Goal: Information Seeking & Learning: Find specific fact

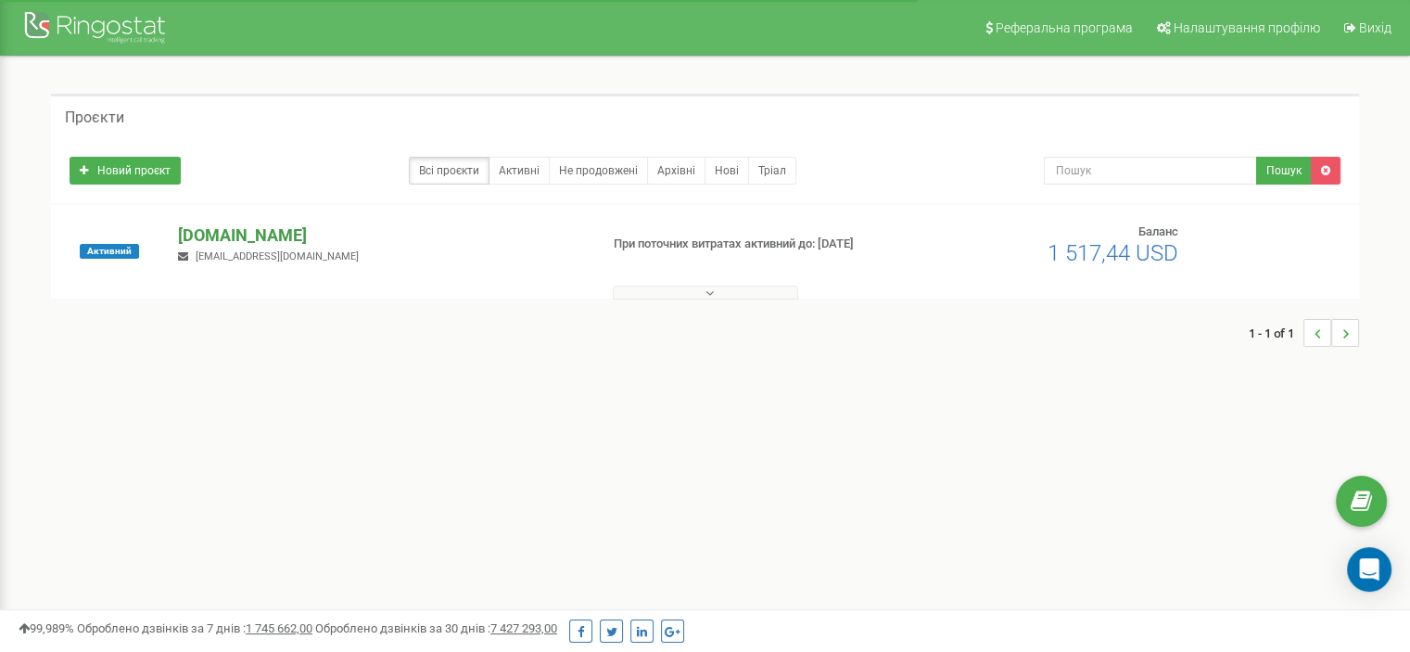
click at [222, 229] on p "[DOMAIN_NAME]" at bounding box center [380, 235] width 405 height 24
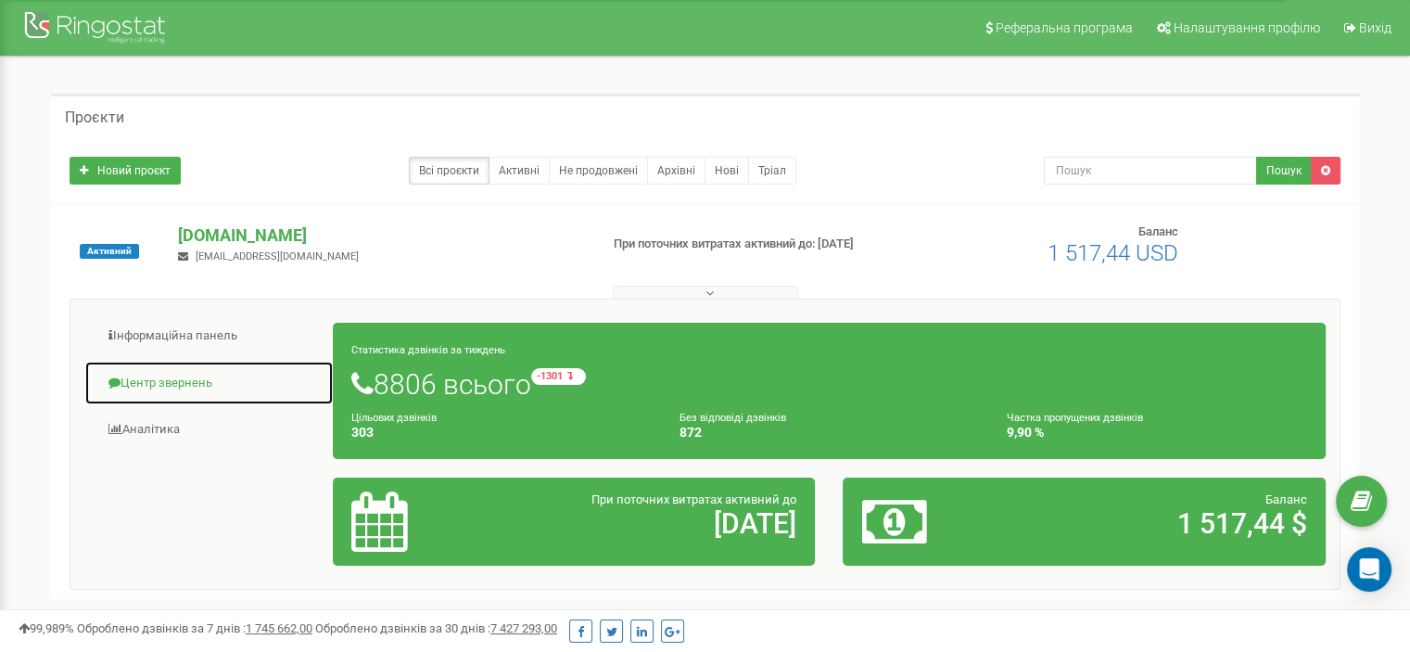
click at [222, 391] on link "Центр звернень" at bounding box center [208, 383] width 249 height 45
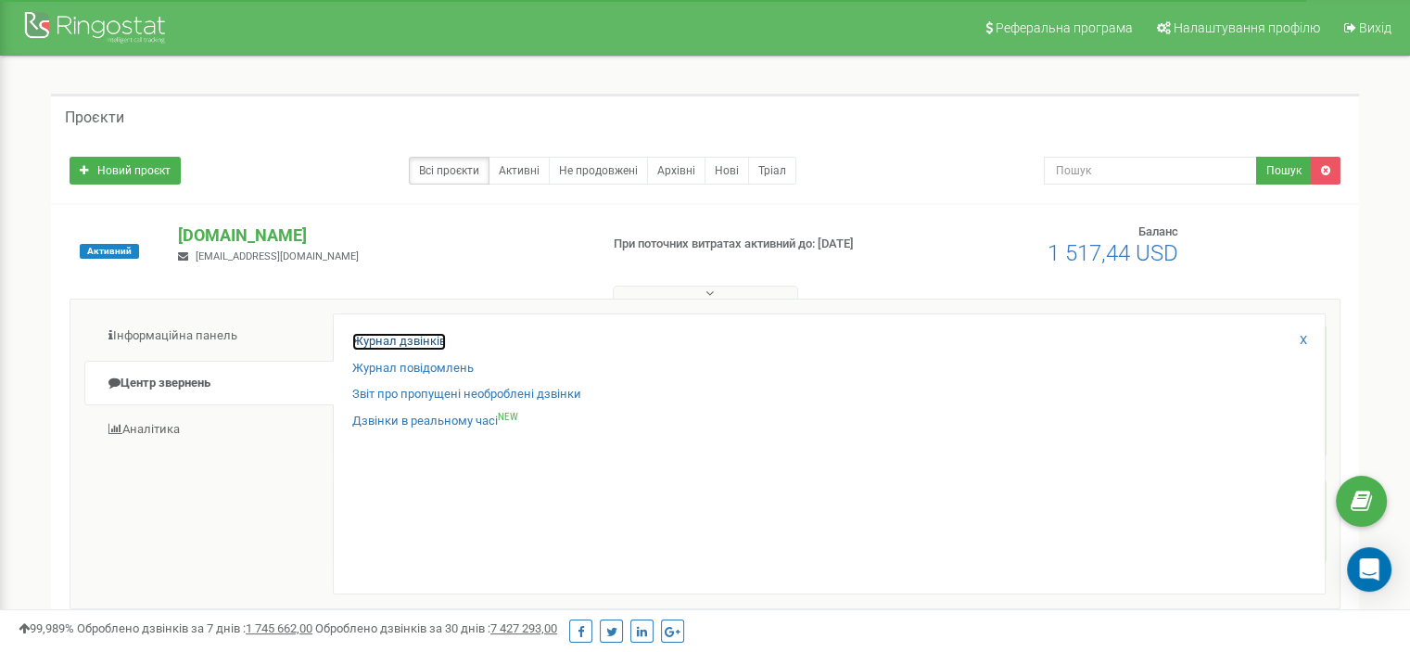
click at [398, 333] on link "Журнал дзвінків" at bounding box center [399, 342] width 94 height 18
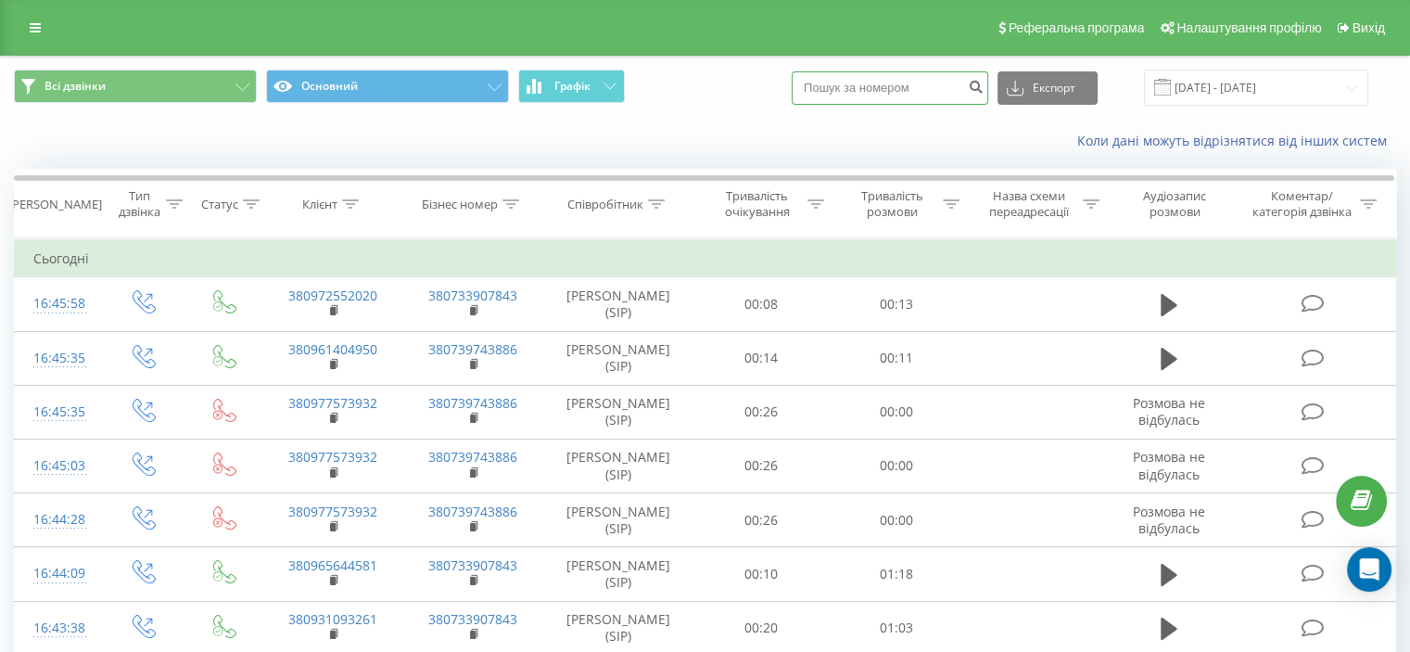
drag, startPoint x: 894, startPoint y: 77, endPoint x: 894, endPoint y: 89, distance: 12.1
click at [894, 79] on input at bounding box center [890, 87] width 197 height 33
paste input "0688880123"
type input "0688880123"
